Goal: Communication & Community: Answer question/provide support

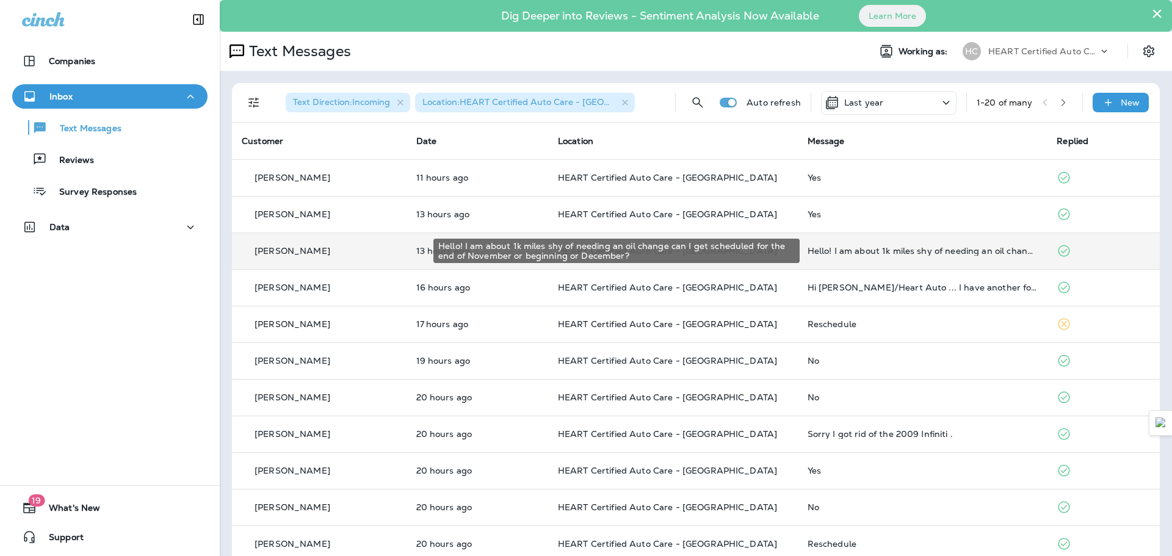
click at [907, 253] on div "Hello! I am about 1k miles shy of needing an oil change can I get scheduled for…" at bounding box center [923, 251] width 230 height 10
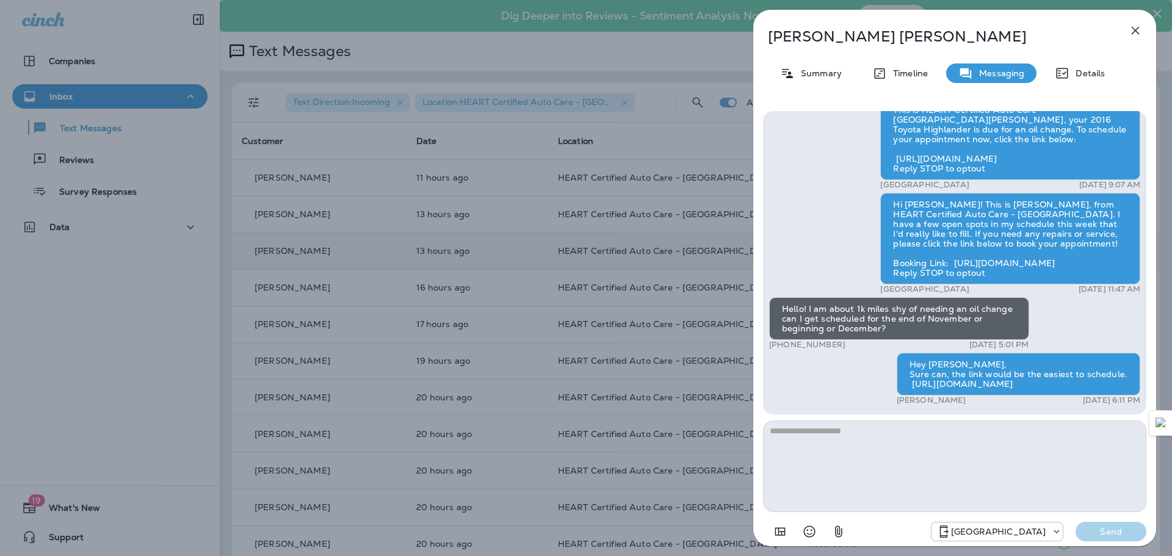
click at [1137, 24] on icon "button" at bounding box center [1135, 30] width 15 height 15
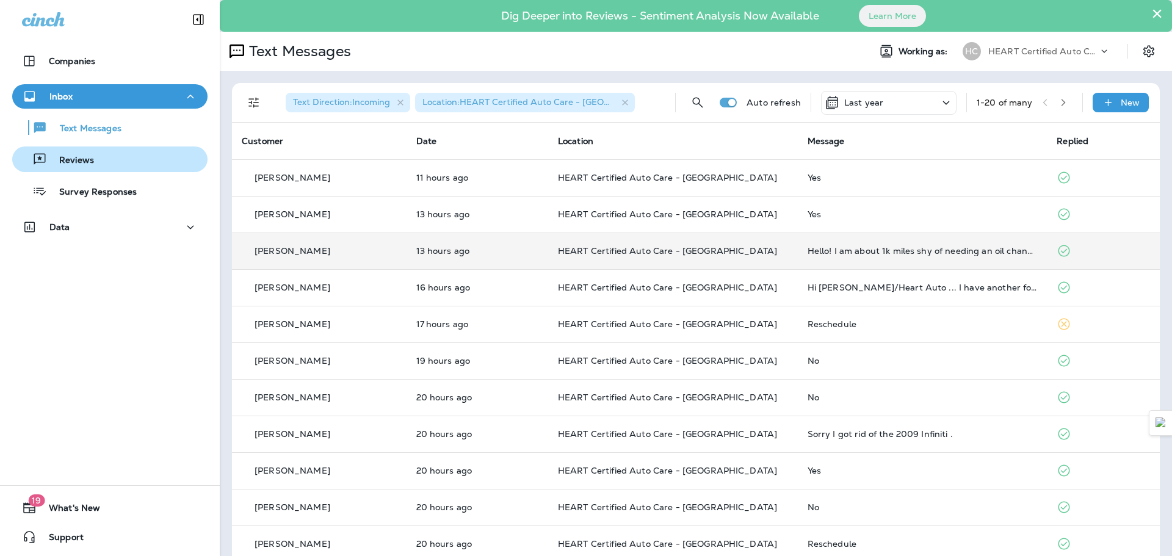
click at [89, 152] on div "Reviews" at bounding box center [55, 159] width 77 height 18
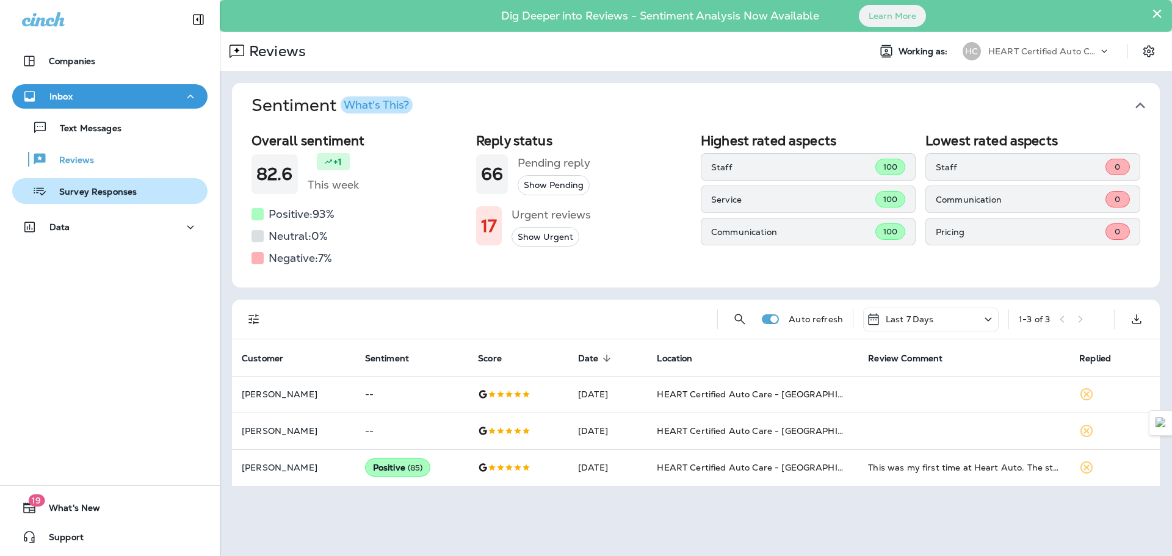
click at [103, 181] on button "Survey Responses" at bounding box center [109, 191] width 195 height 26
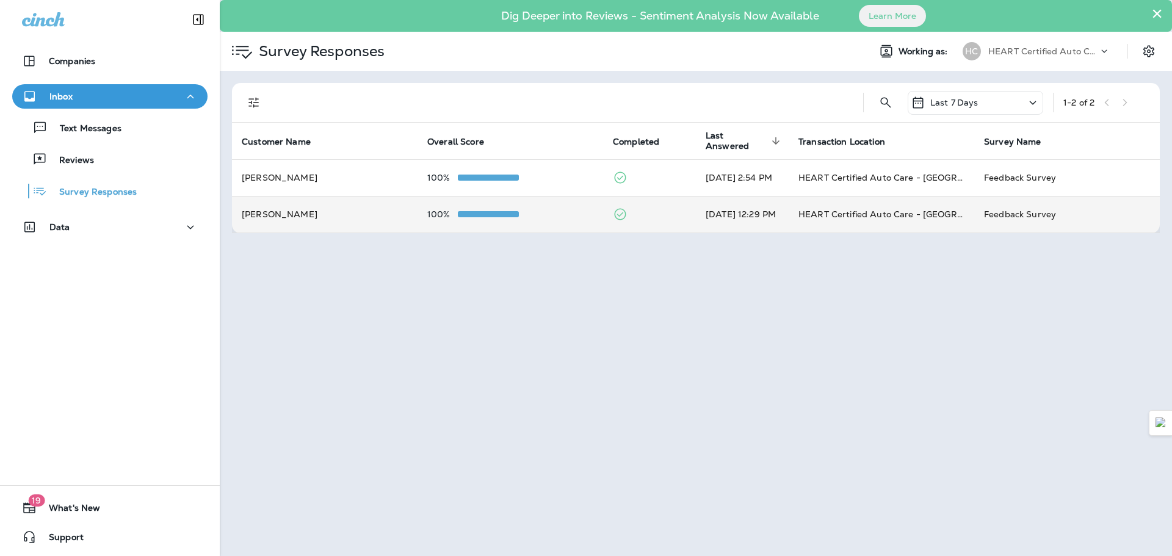
click at [322, 217] on td "[PERSON_NAME]" at bounding box center [325, 214] width 186 height 37
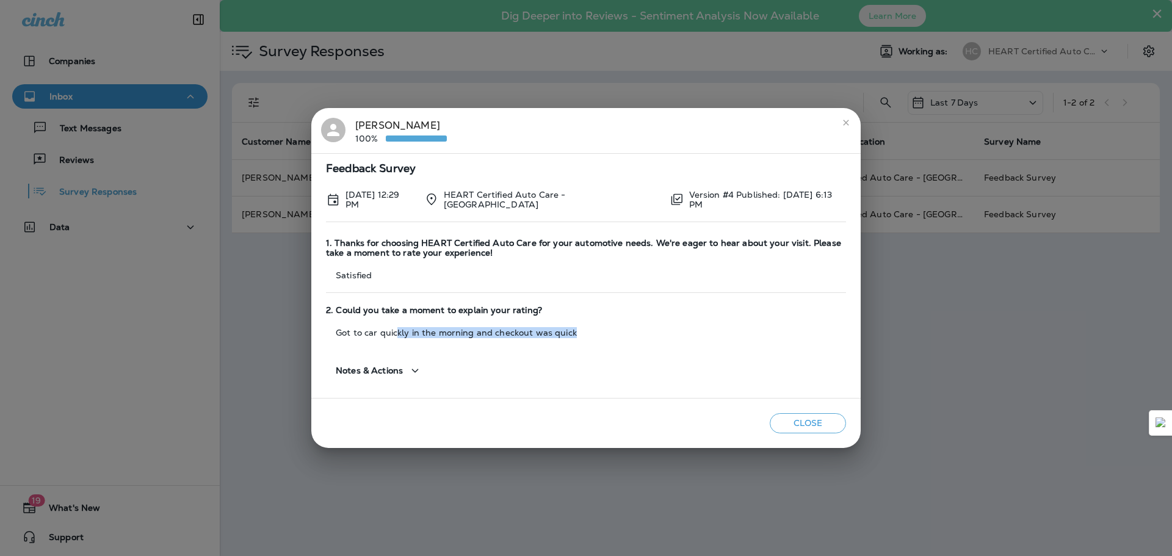
drag, startPoint x: 395, startPoint y: 331, endPoint x: 595, endPoint y: 333, distance: 200.3
click at [595, 333] on p "Got to car quickly in the morning and checkout was quick" at bounding box center [586, 333] width 520 height 10
click at [846, 127] on icon "close" at bounding box center [846, 123] width 10 height 10
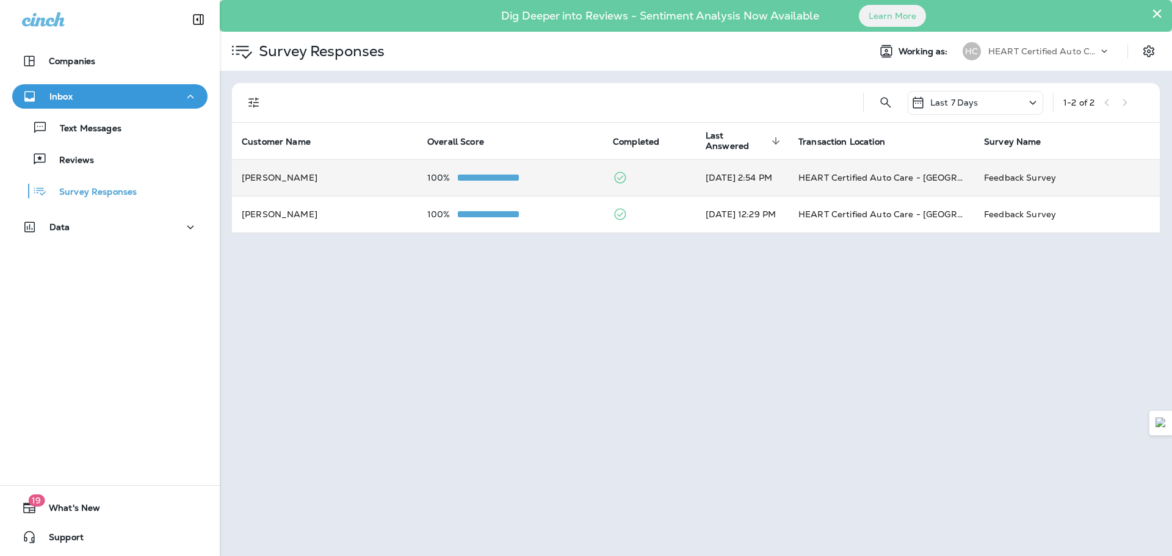
click at [311, 181] on td "[PERSON_NAME]" at bounding box center [325, 177] width 186 height 37
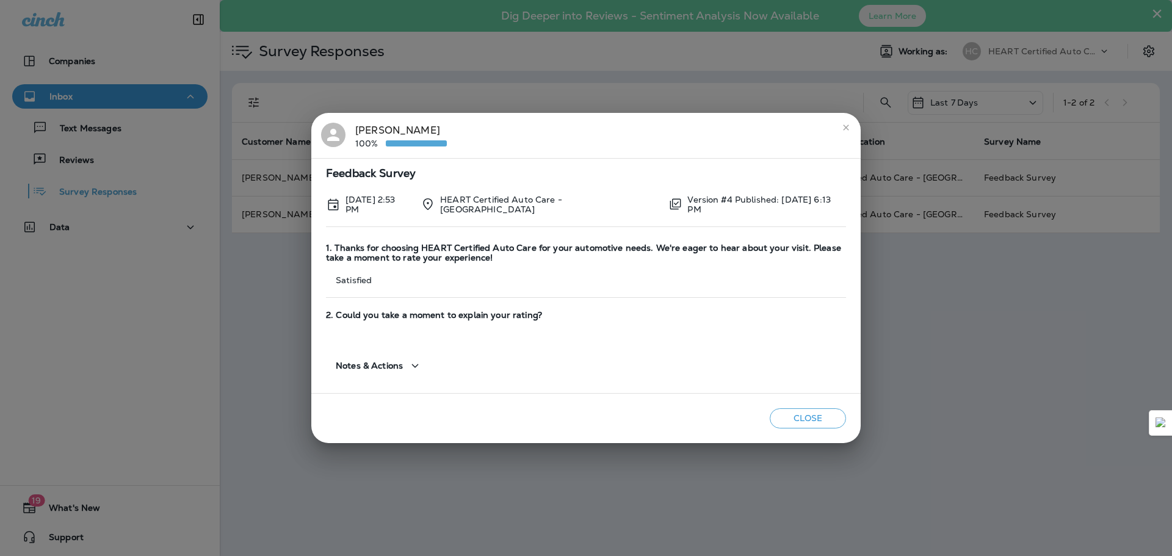
click at [847, 128] on icon "close" at bounding box center [845, 127] width 5 height 5
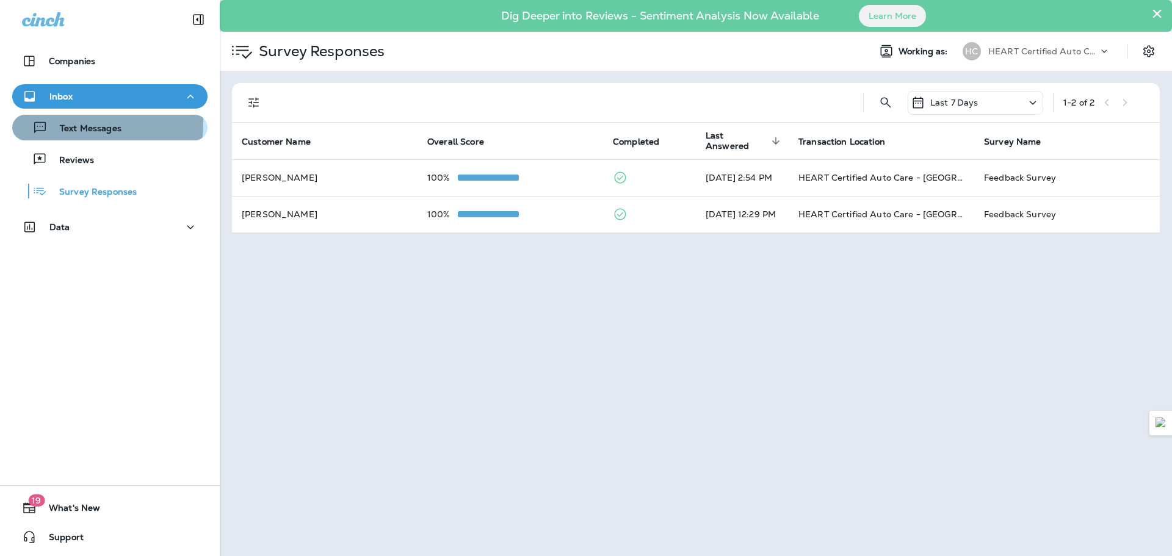
click at [77, 124] on p "Text Messages" at bounding box center [85, 129] width 74 height 12
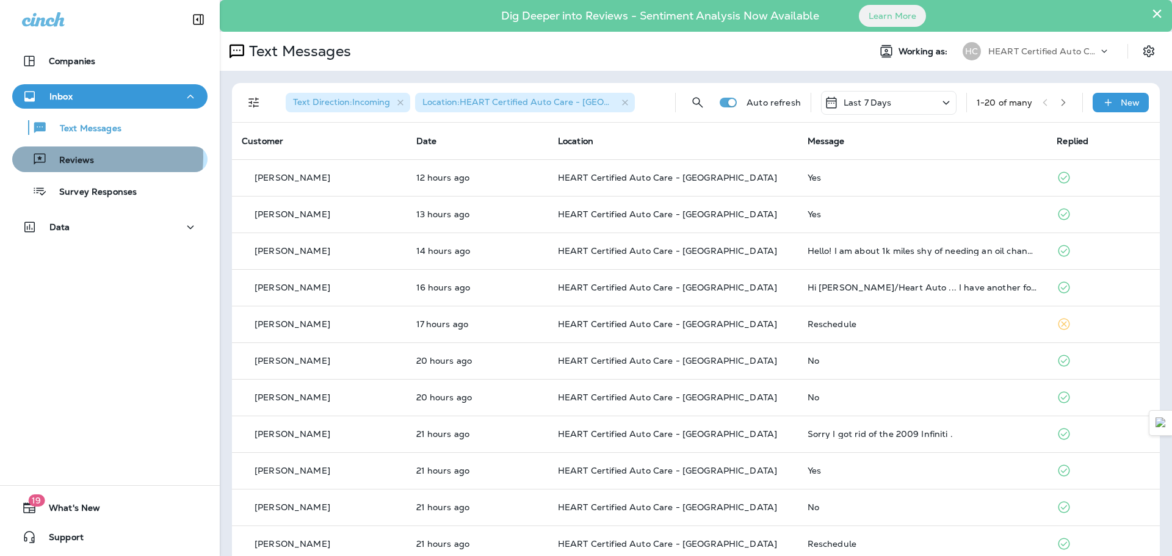
click at [84, 157] on p "Reviews" at bounding box center [70, 161] width 47 height 12
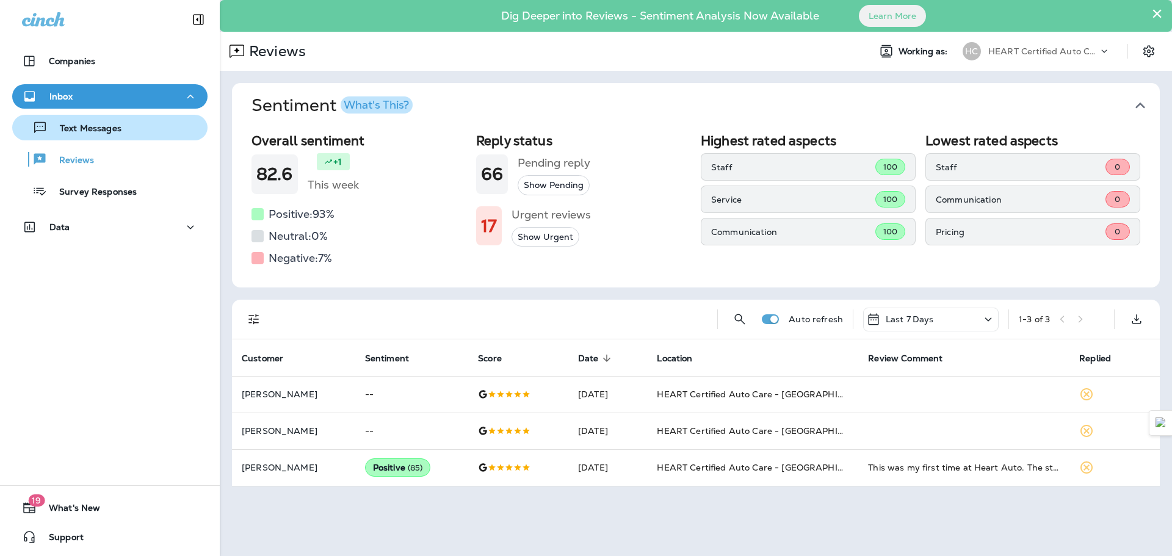
click at [98, 129] on p "Text Messages" at bounding box center [85, 129] width 74 height 12
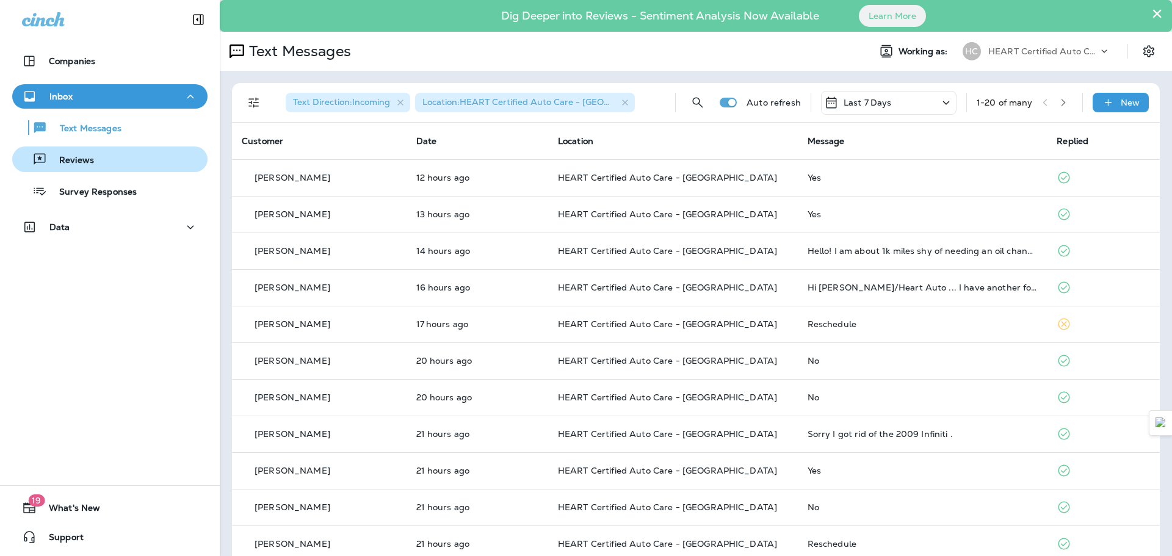
click at [96, 161] on div "Reviews" at bounding box center [110, 159] width 186 height 18
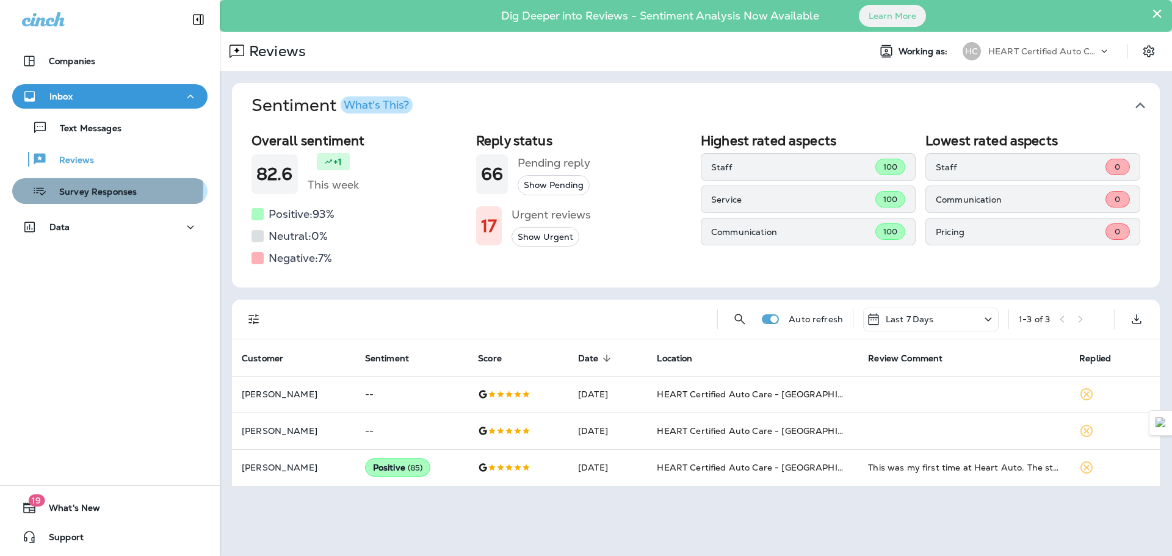
click at [106, 189] on p "Survey Responses" at bounding box center [92, 193] width 90 height 12
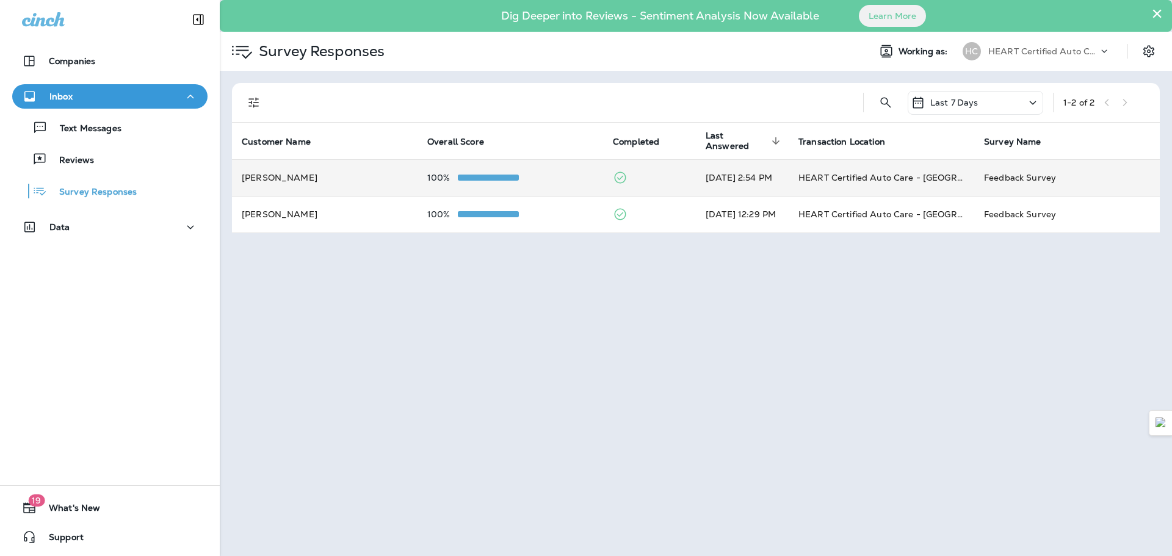
click at [363, 187] on td "[PERSON_NAME]" at bounding box center [325, 177] width 186 height 37
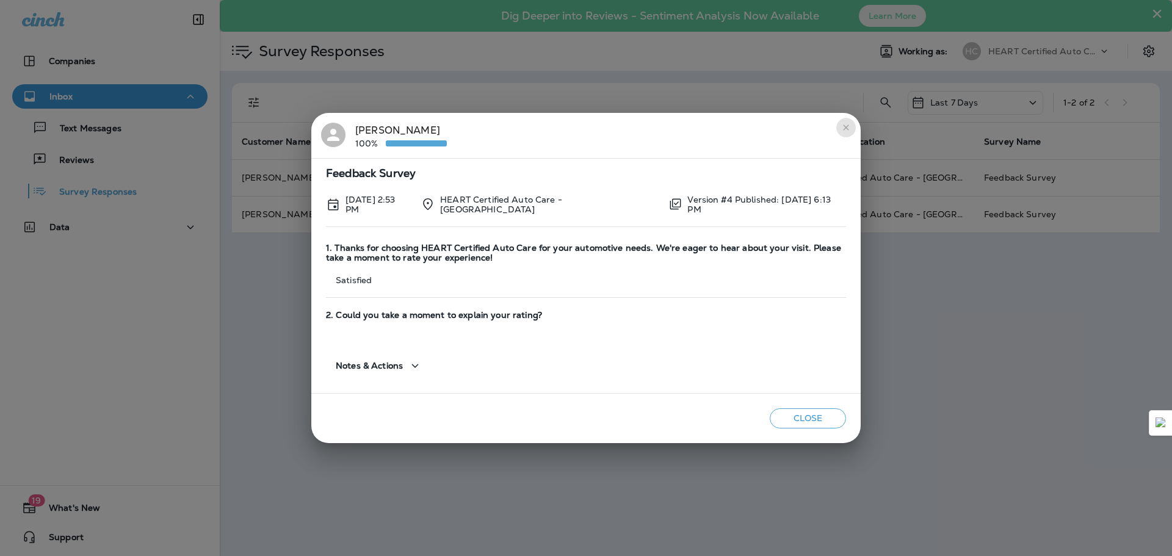
click at [846, 129] on icon "close" at bounding box center [845, 127] width 5 height 5
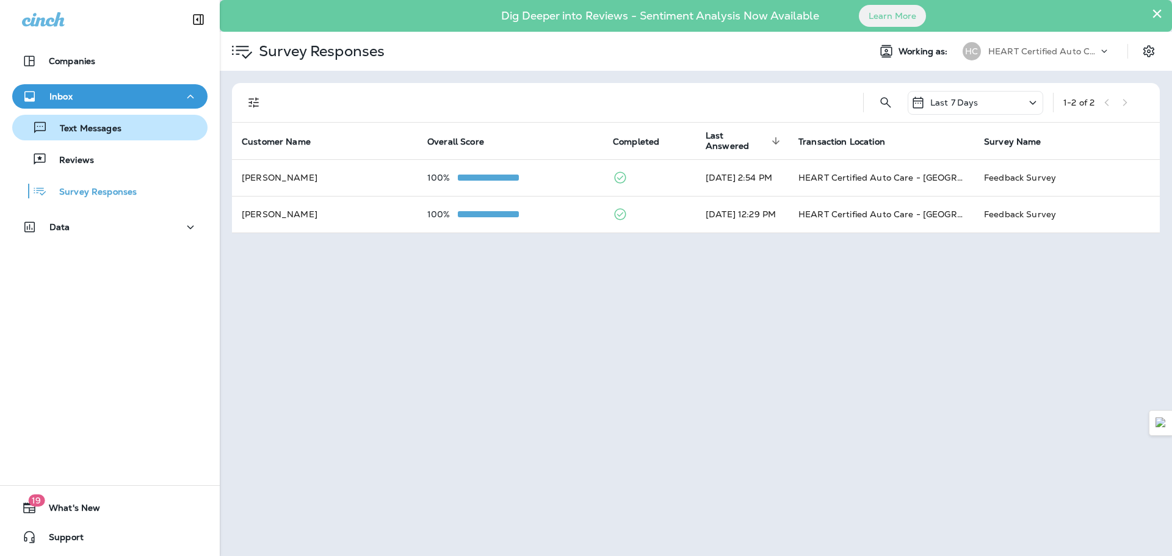
click at [87, 123] on p "Text Messages" at bounding box center [85, 129] width 74 height 12
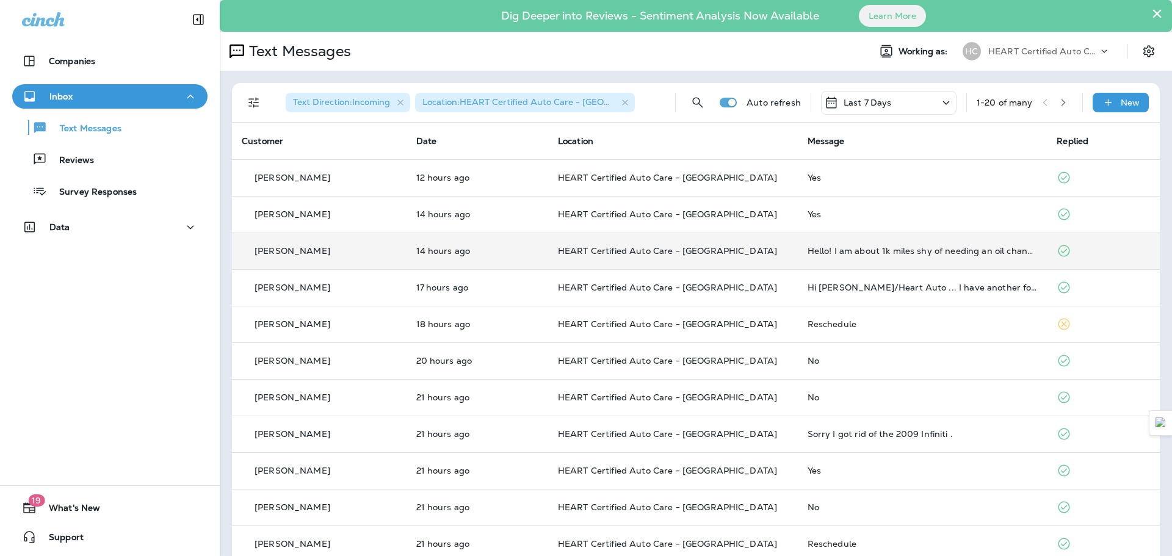
click at [902, 259] on td "Hello! I am about 1k miles shy of needing an oil change can I get scheduled for…" at bounding box center [923, 251] width 250 height 37
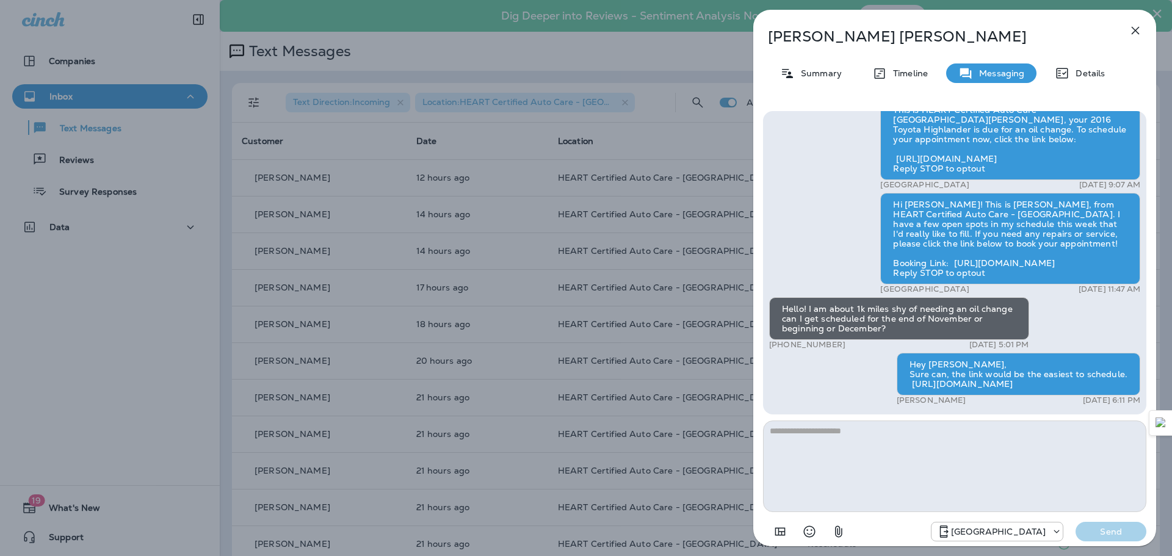
click at [1134, 23] on icon "button" at bounding box center [1135, 30] width 15 height 15
